Goal: Task Accomplishment & Management: Manage account settings

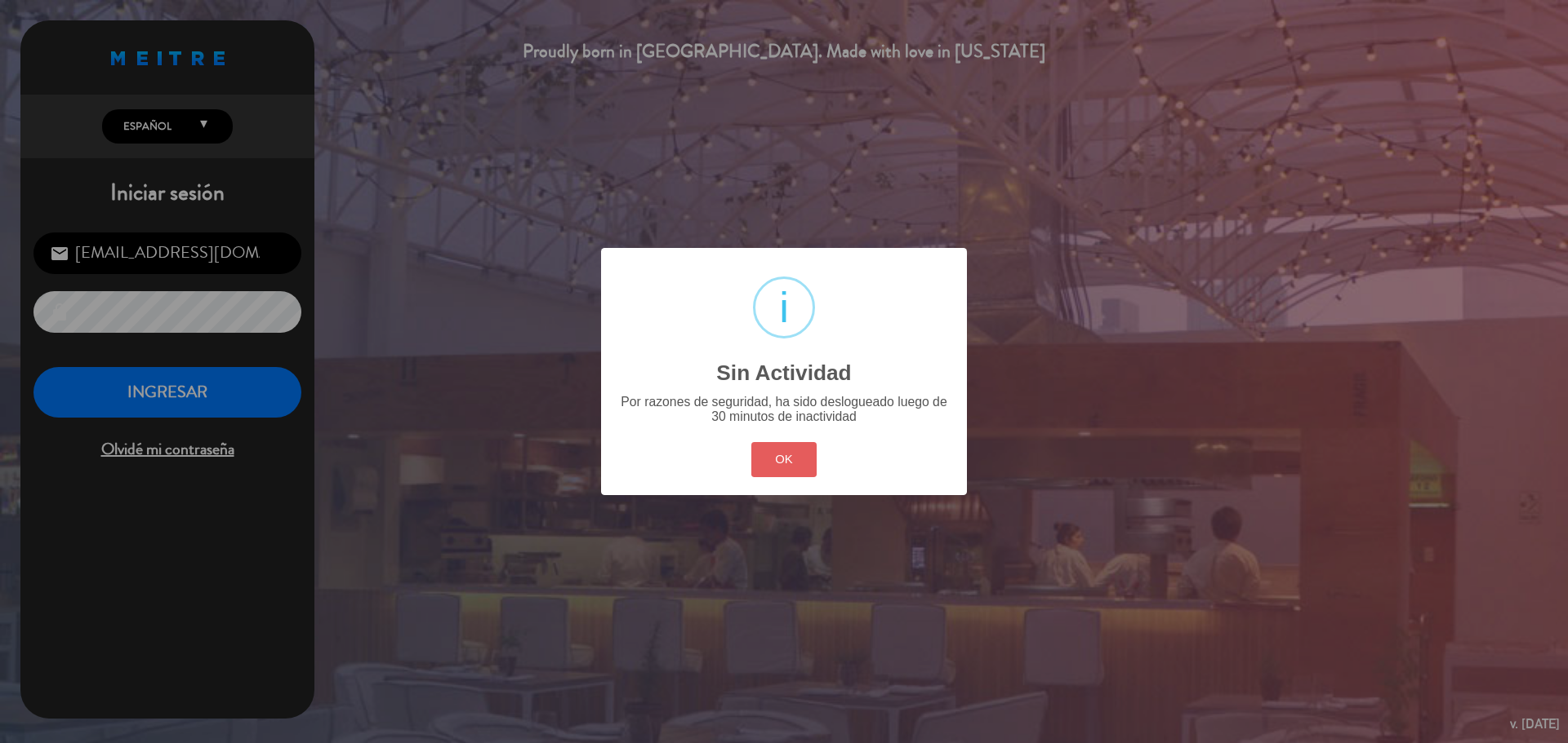
click at [801, 475] on button "OK" at bounding box center [784, 459] width 66 height 35
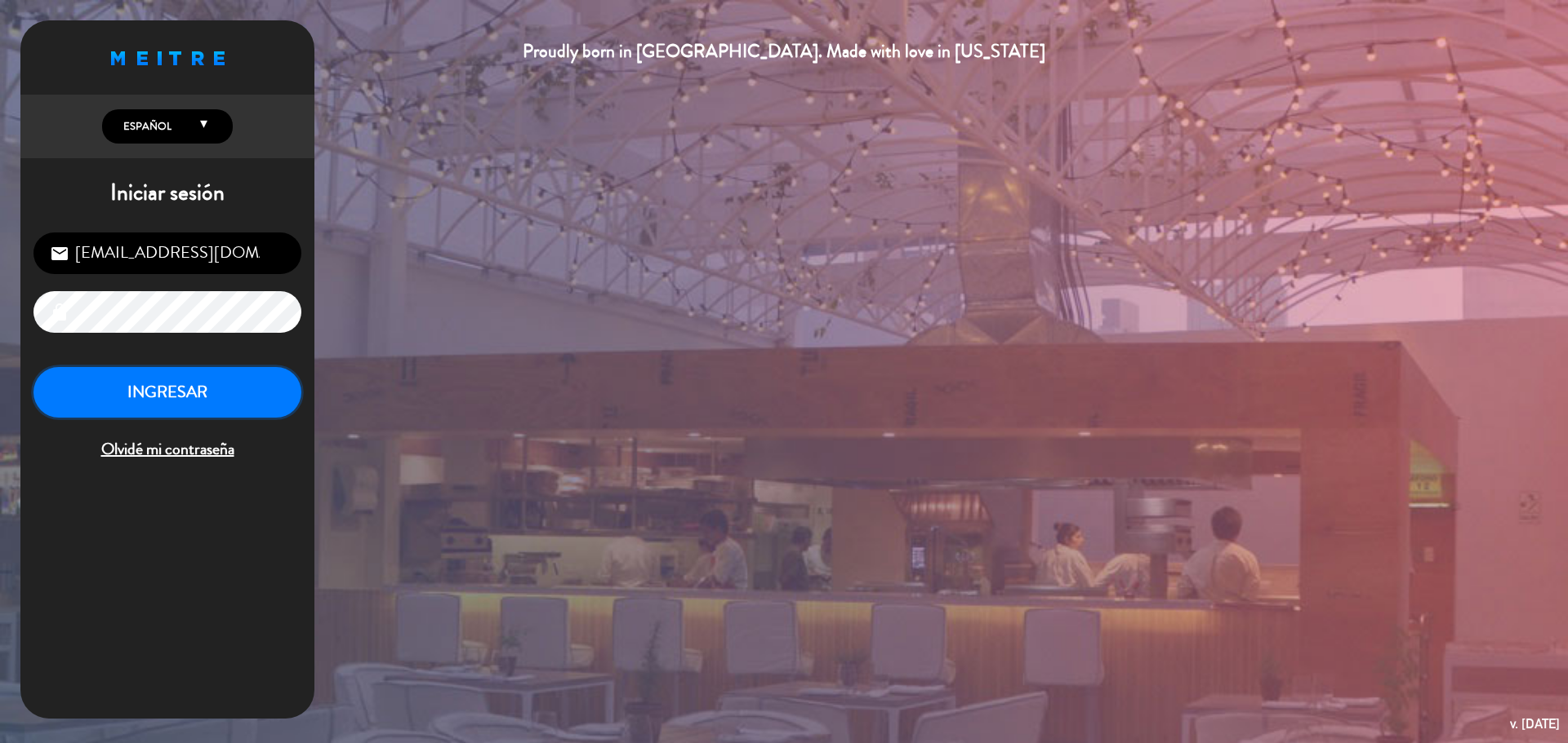
click at [219, 369] on button "INGRESAR" at bounding box center [167, 392] width 268 height 51
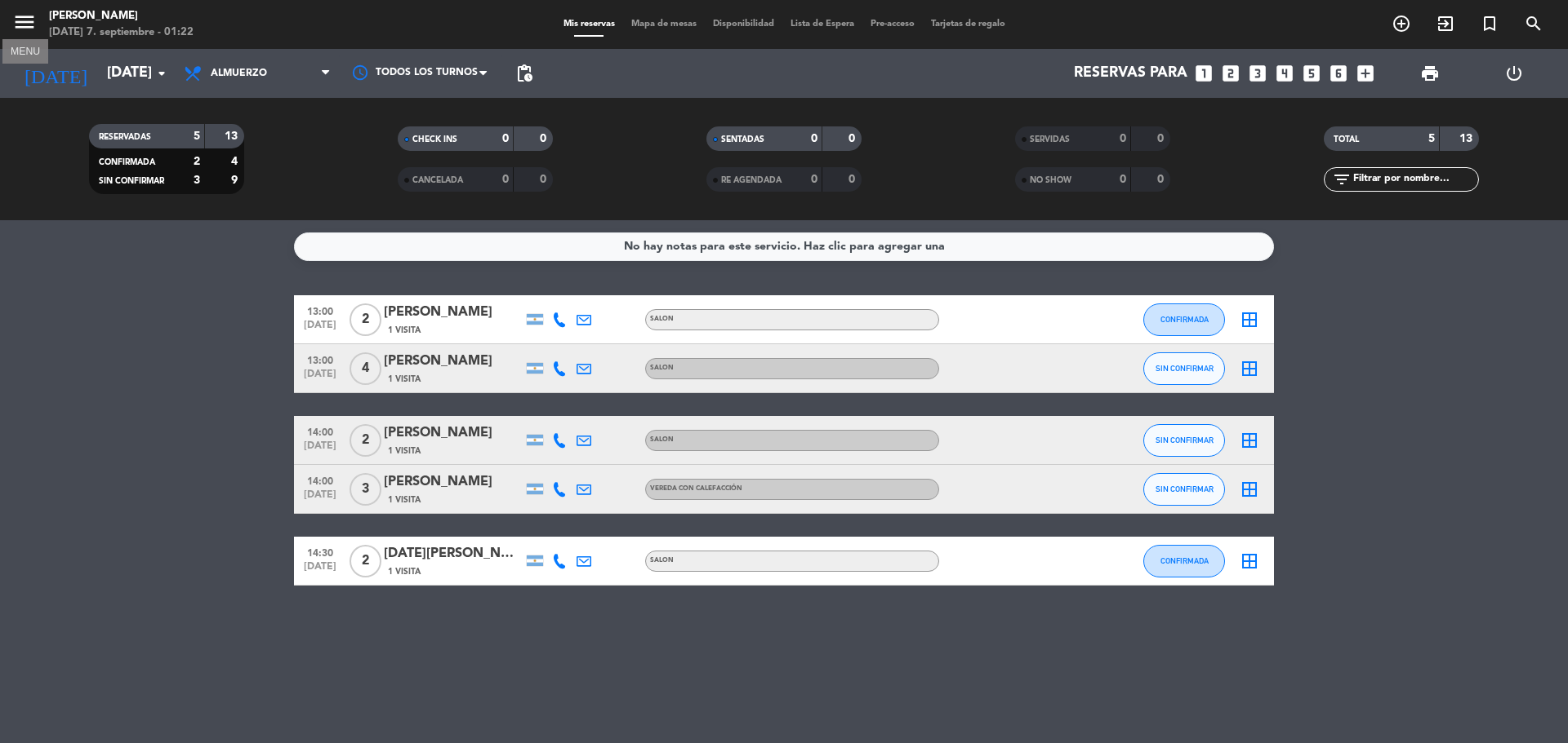
click at [22, 16] on icon "menu" at bounding box center [24, 21] width 25 height 25
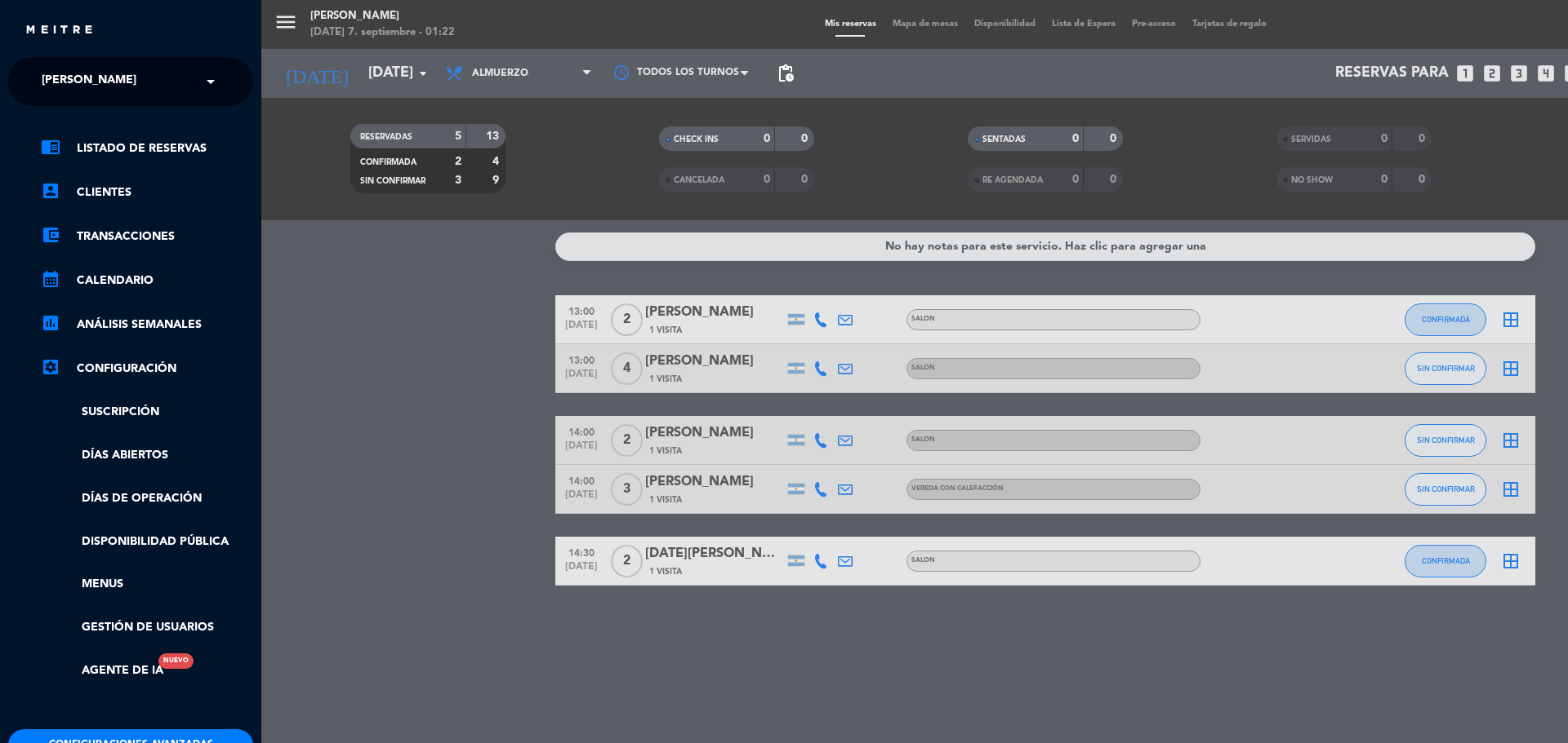
click at [164, 82] on input "text" at bounding box center [131, 83] width 199 height 36
click at [122, 144] on div "KOI [GEOGRAPHIC_DATA][PERSON_NAME]" at bounding box center [131, 150] width 243 height 25
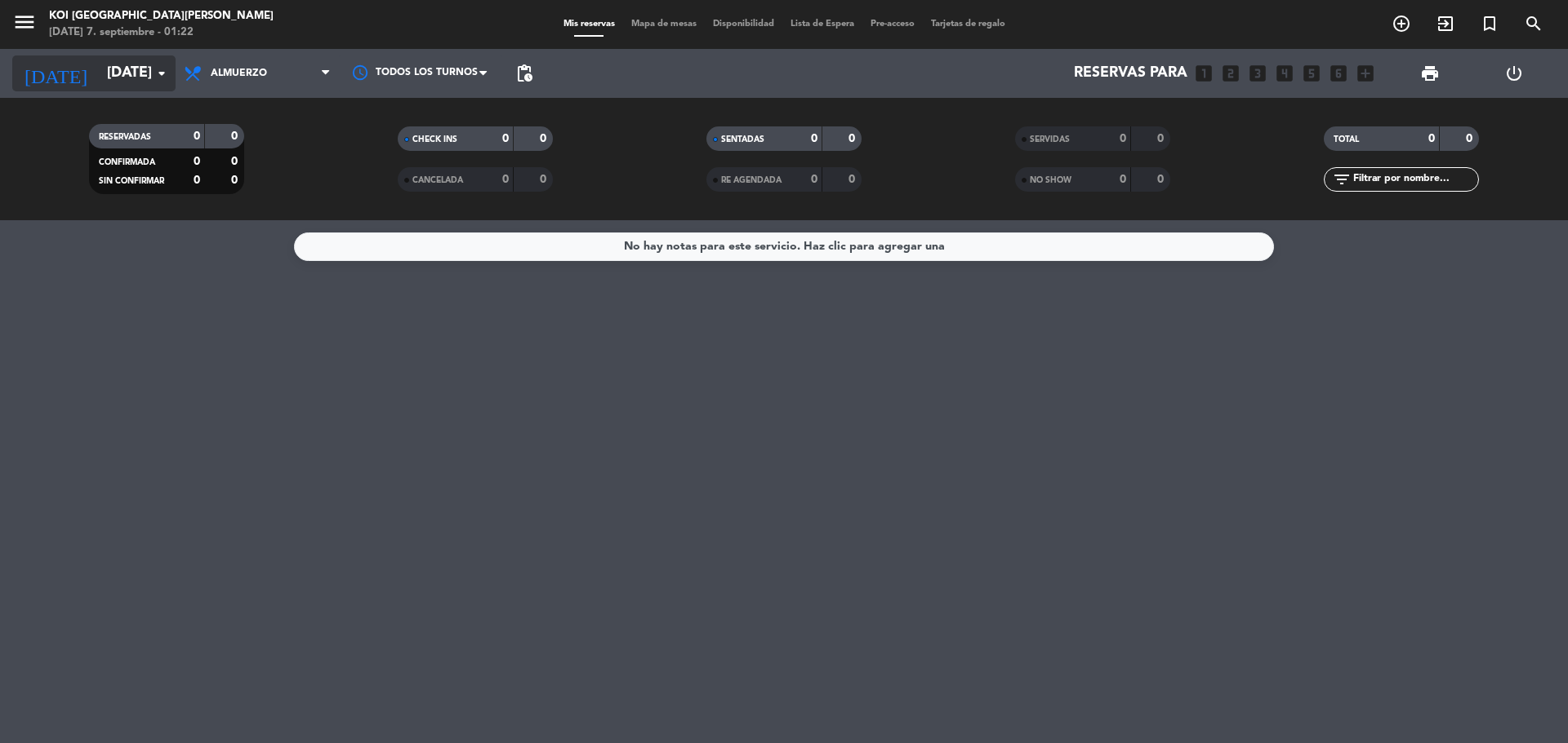
click at [146, 73] on input "[DATE]" at bounding box center [194, 73] width 189 height 32
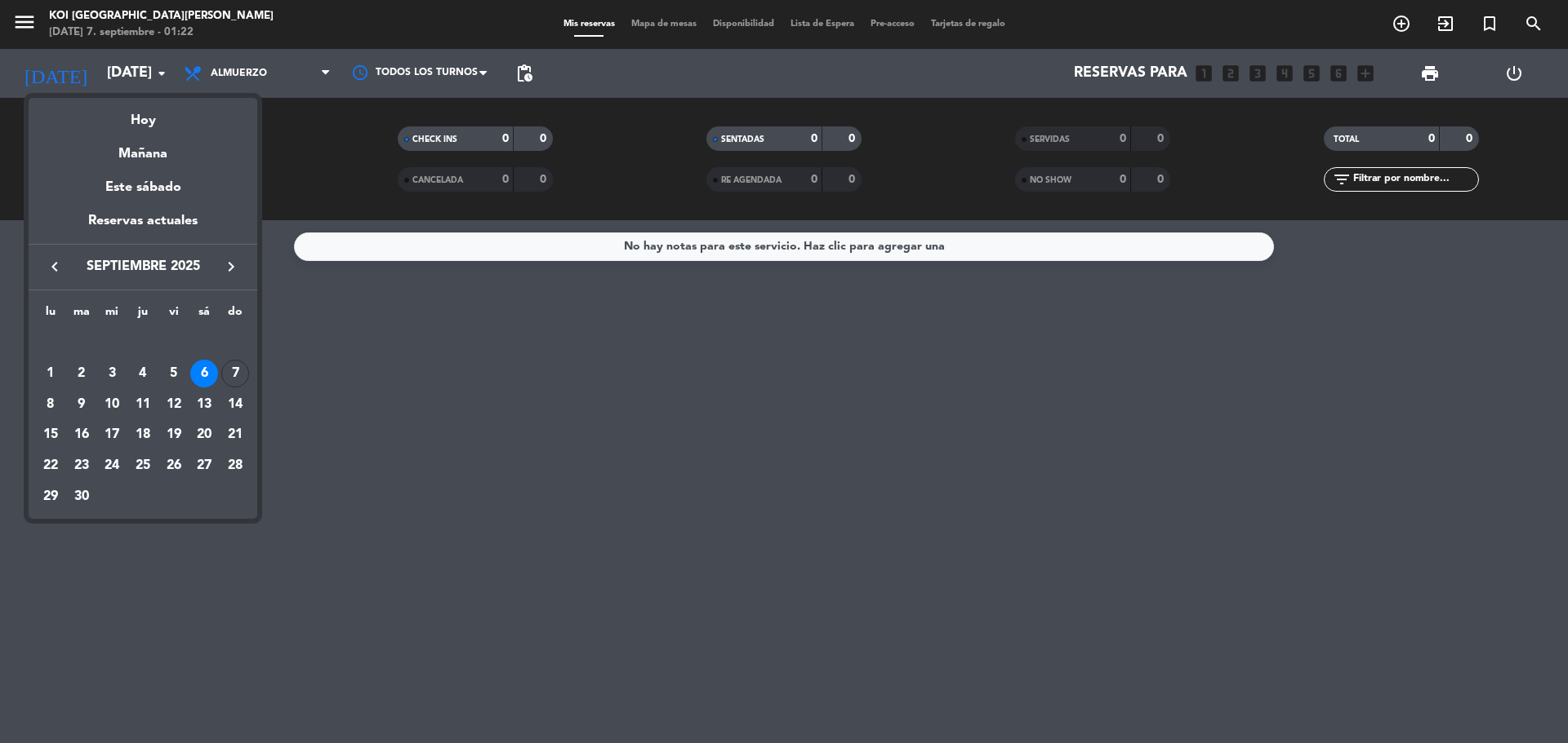
click at [250, 78] on div at bounding box center [784, 371] width 1568 height 743
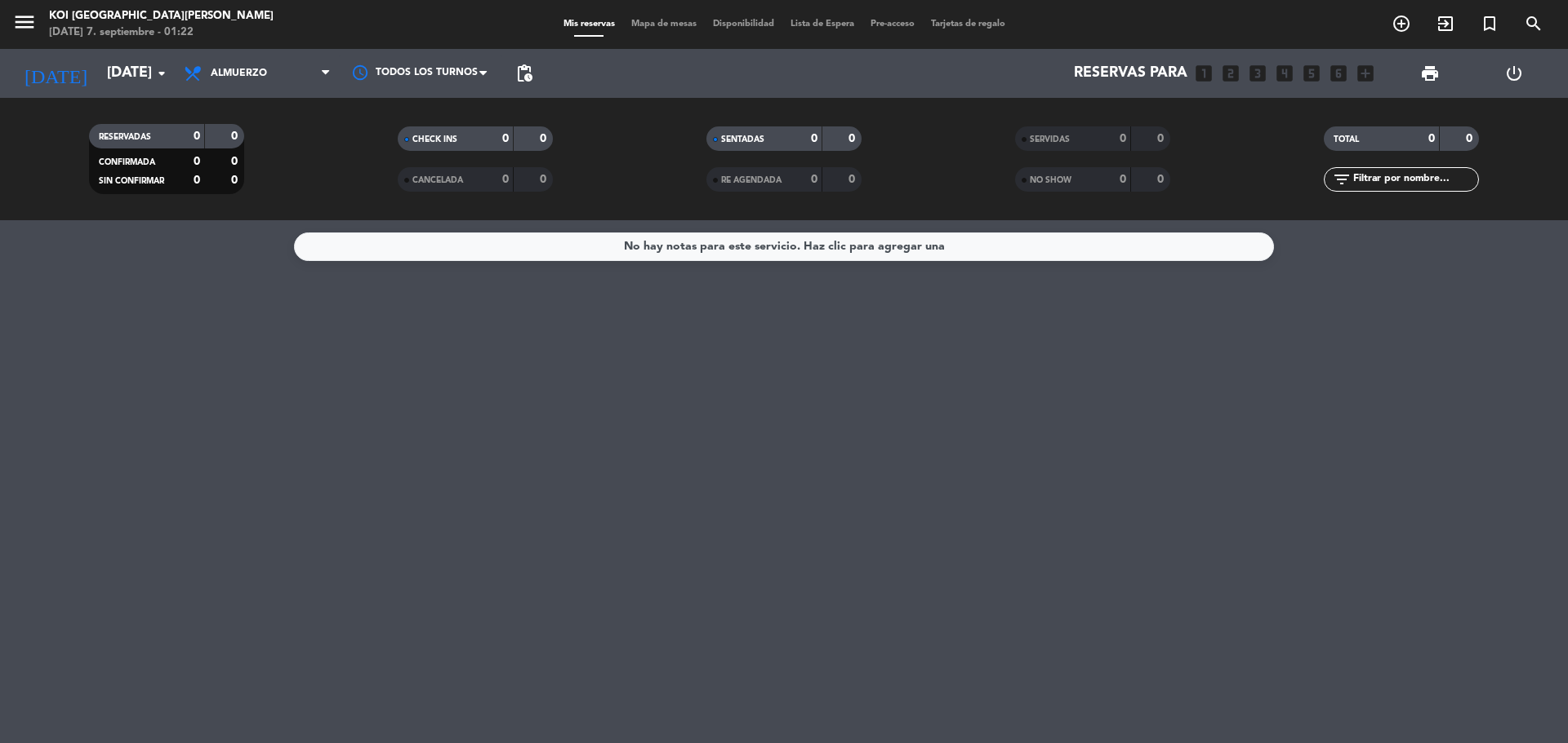
click at [250, 78] on span "Almuerzo" at bounding box center [239, 73] width 56 height 11
click at [260, 179] on div "menu KOI [GEOGRAPHIC_DATA][PERSON_NAME][DATE] 7. septiembre - 01:22 Mis reserva…" at bounding box center [784, 110] width 1568 height 220
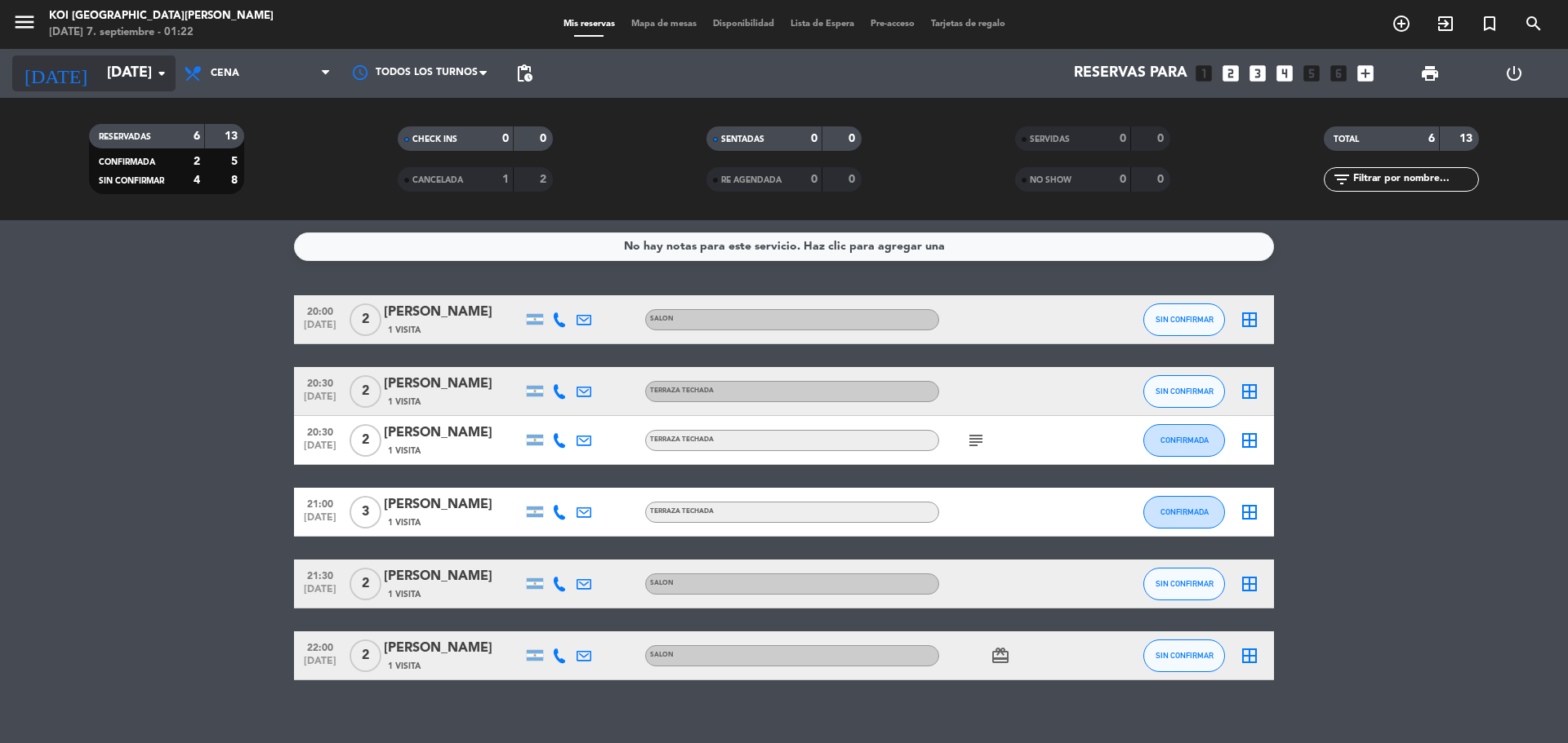
click at [99, 67] on input "[DATE]" at bounding box center [194, 73] width 189 height 32
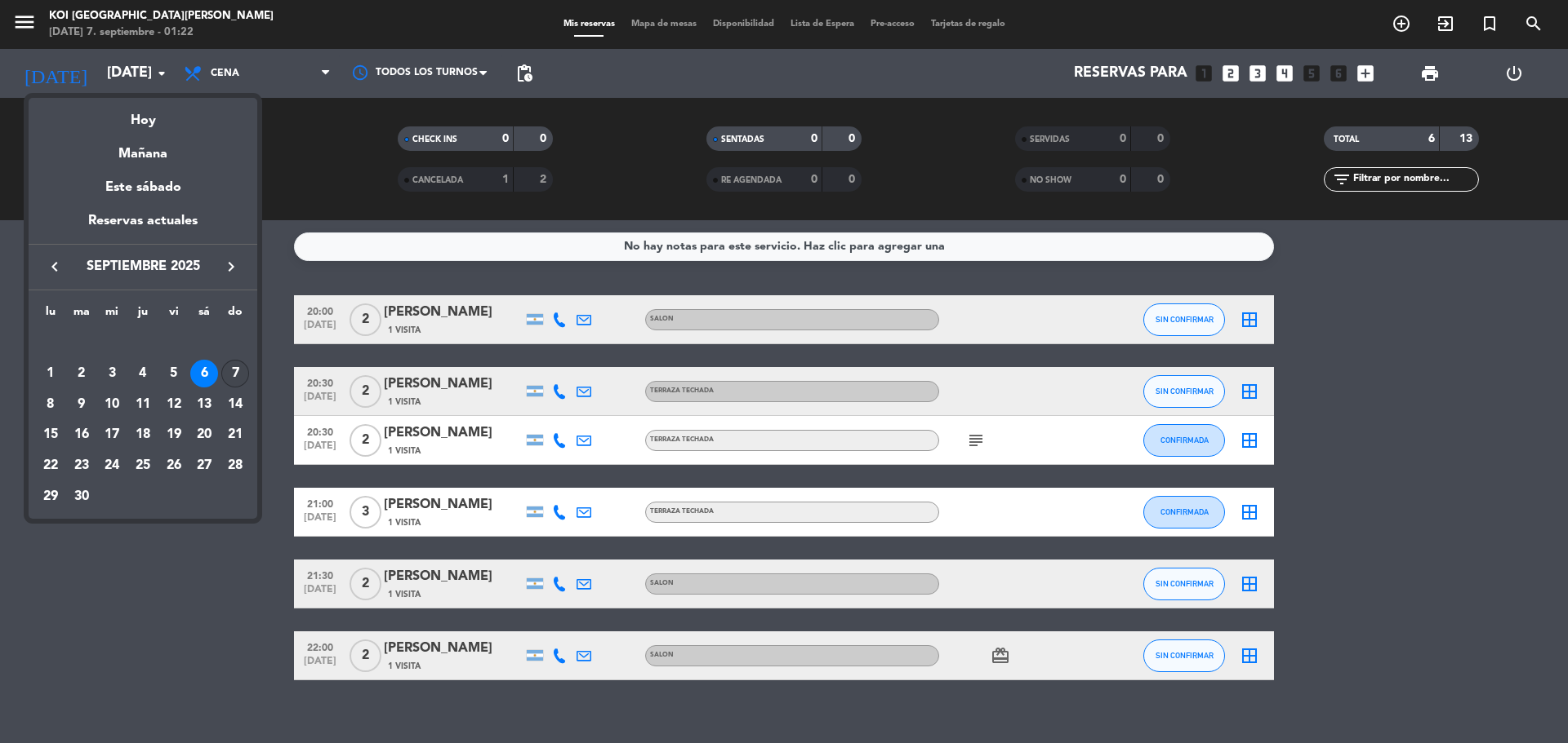
click at [233, 369] on div "7" at bounding box center [235, 374] width 28 height 28
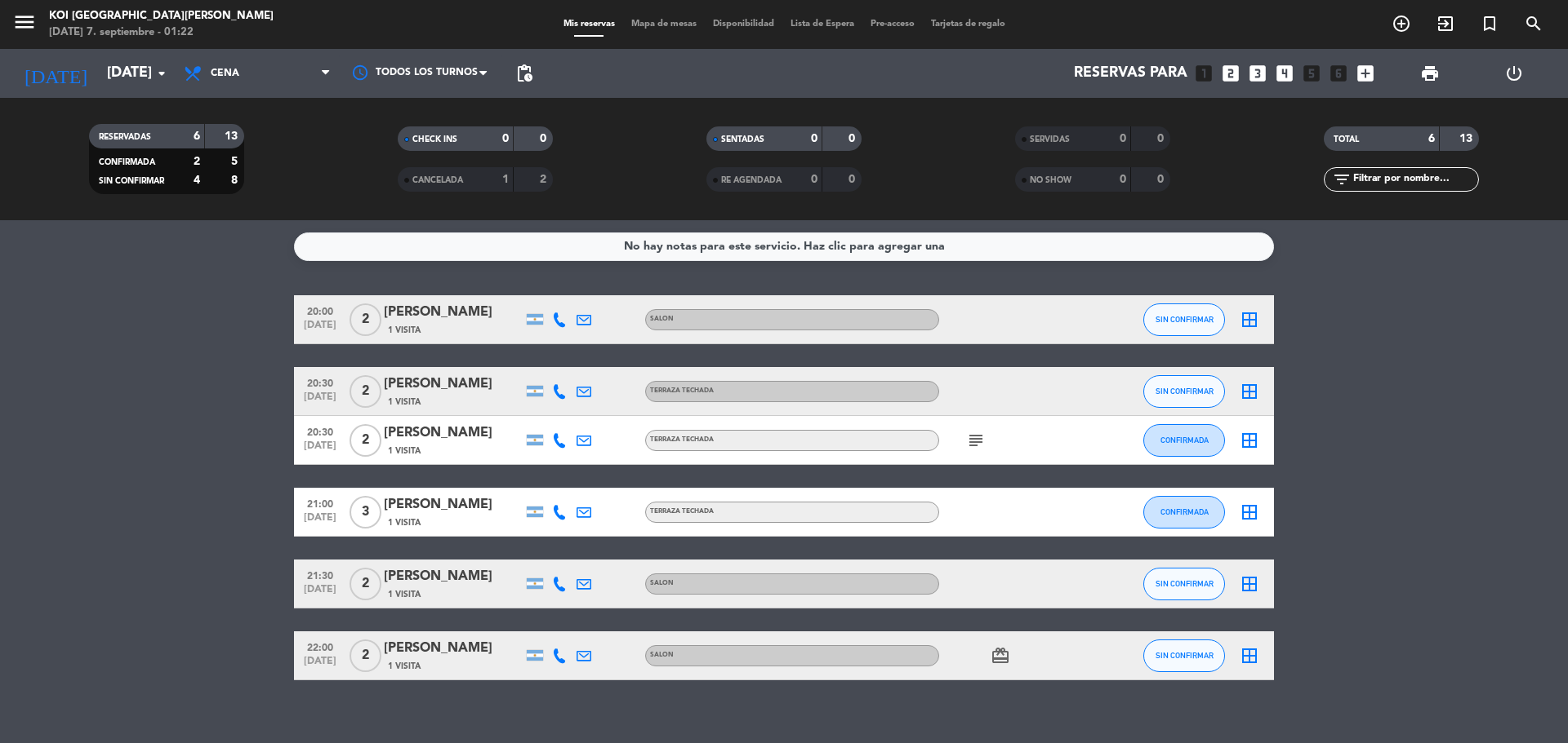
type input "[DATE]"
